Goal: Obtain resource: Download file/media

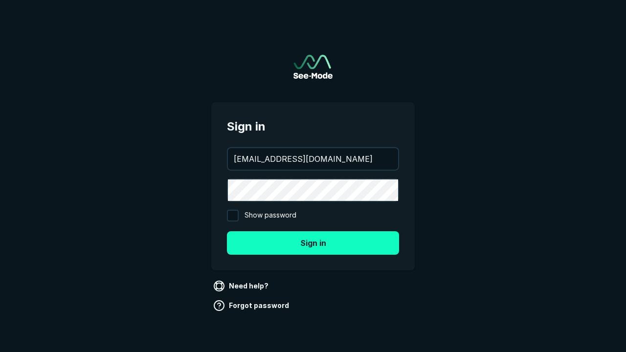
click at [313, 242] on button "Sign in" at bounding box center [313, 242] width 172 height 23
